Goal: Transaction & Acquisition: Purchase product/service

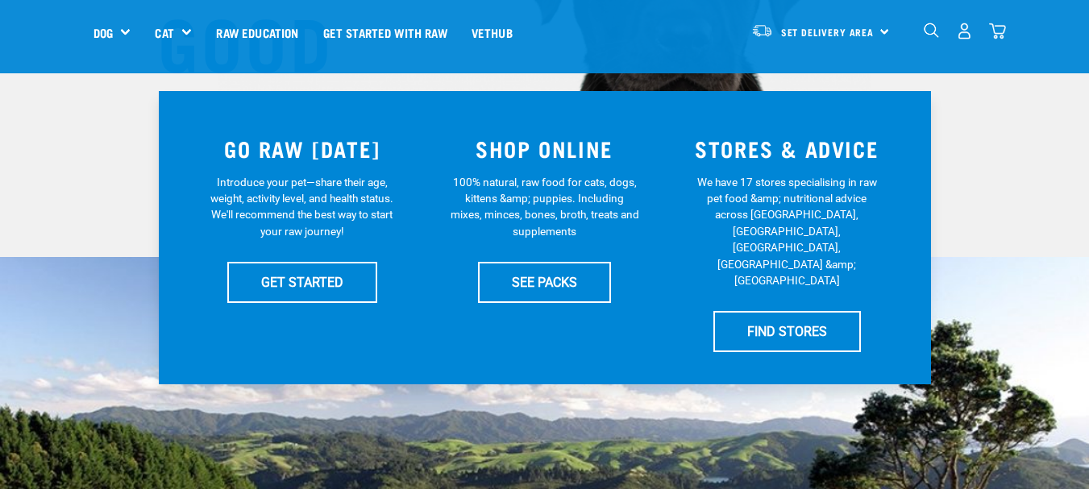
scroll to position [290, 0]
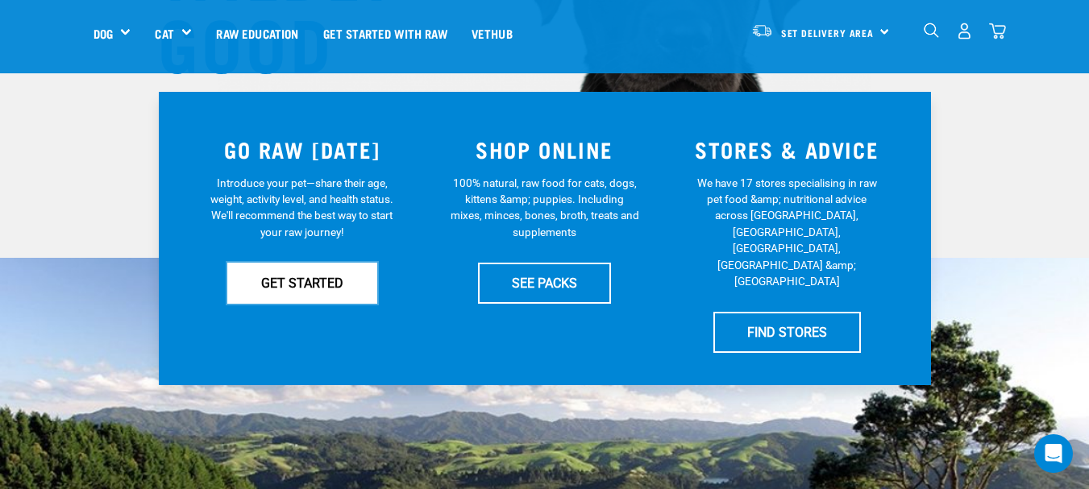
drag, startPoint x: 289, startPoint y: 279, endPoint x: 244, endPoint y: 279, distance: 44.3
click at [244, 279] on link "GET STARTED" at bounding box center [302, 283] width 150 height 40
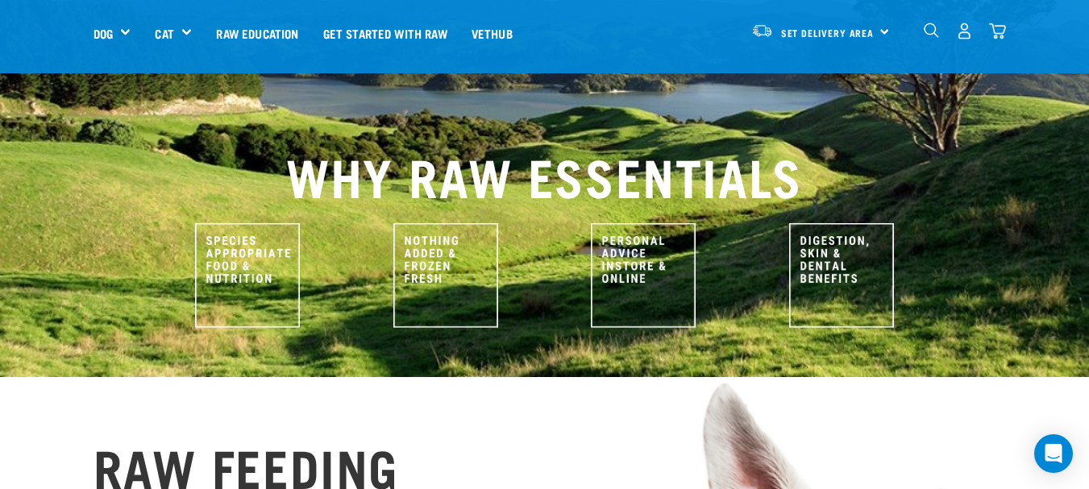
scroll to position [725, 0]
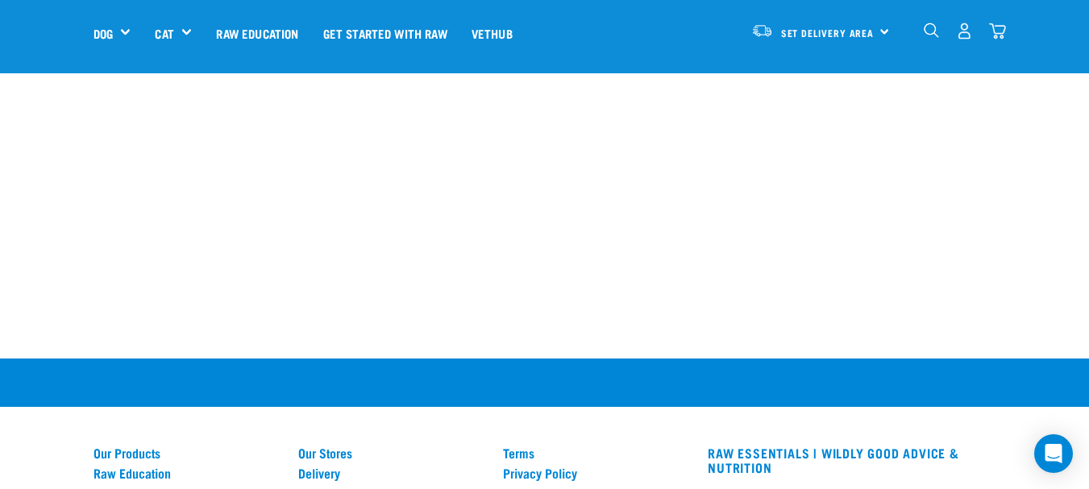
scroll to position [2113, 0]
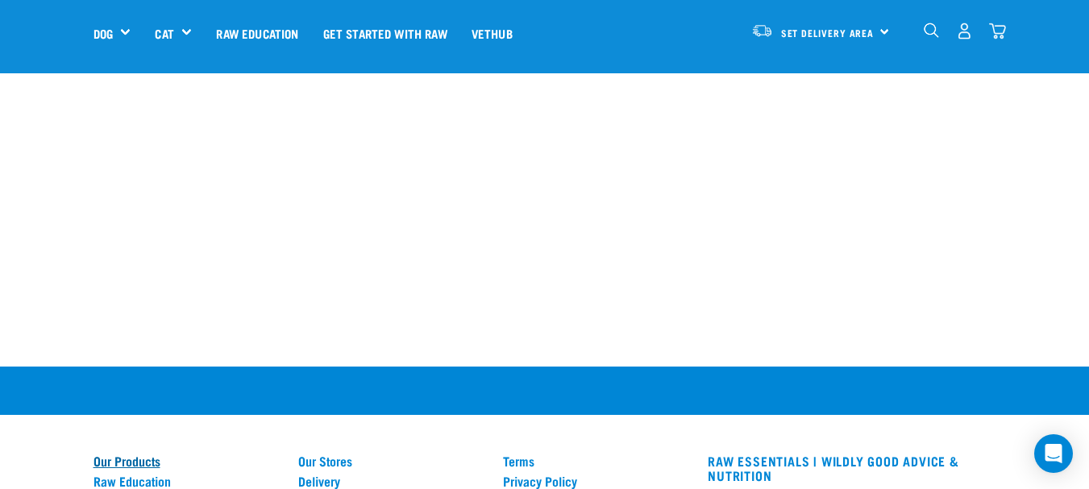
click at [146, 454] on link "Our Products" at bounding box center [185, 461] width 185 height 15
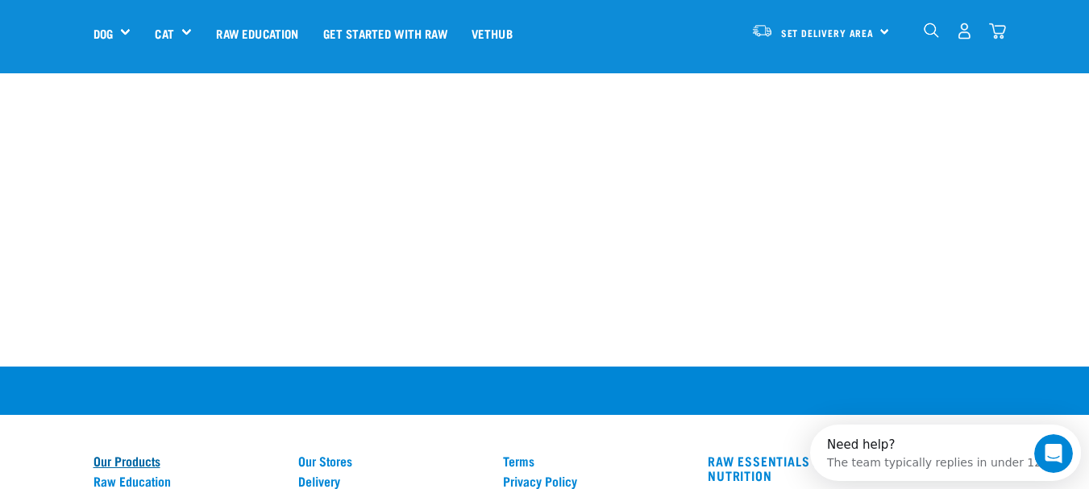
scroll to position [0, 0]
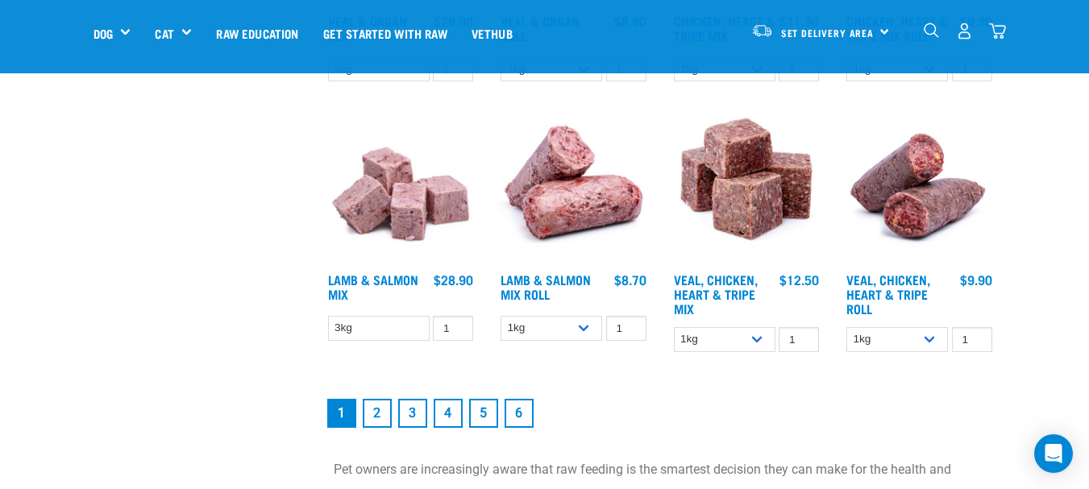
scroll to position [2103, 0]
click at [393, 281] on link "Lamb & Salmon Mix" at bounding box center [373, 287] width 90 height 22
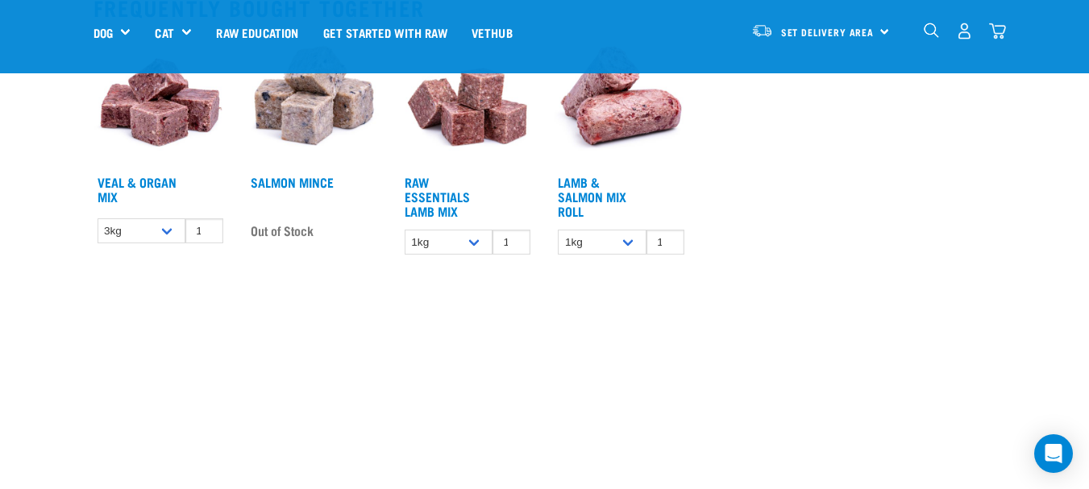
scroll to position [1135, 0]
